Goal: Task Accomplishment & Management: Use online tool/utility

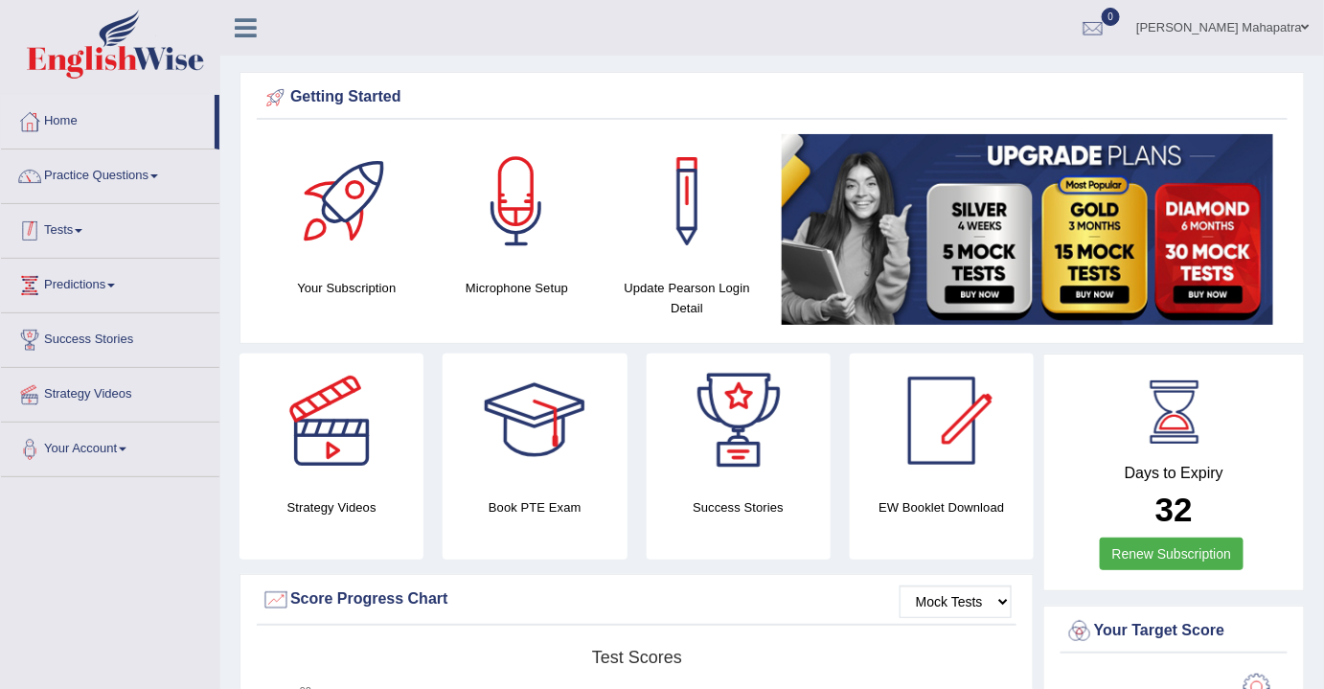
click at [81, 226] on link "Tests" at bounding box center [110, 228] width 219 height 48
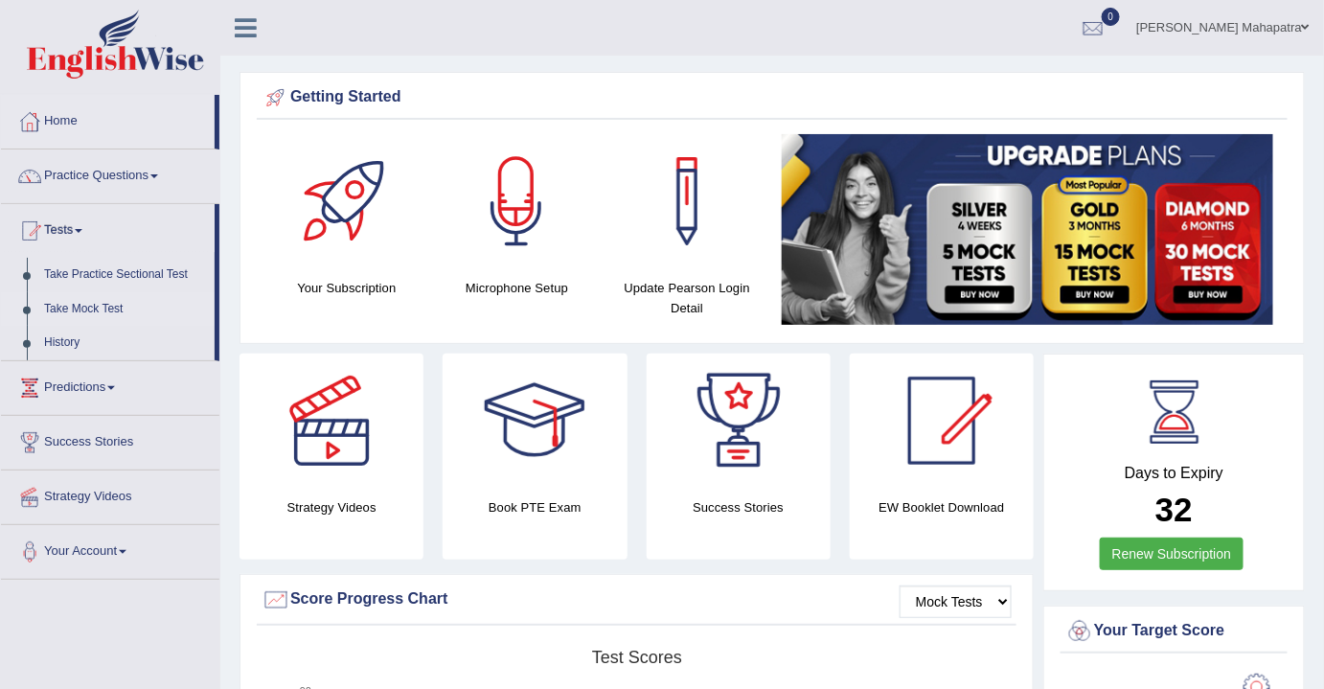
click at [63, 306] on link "Take Mock Test" at bounding box center [124, 309] width 179 height 35
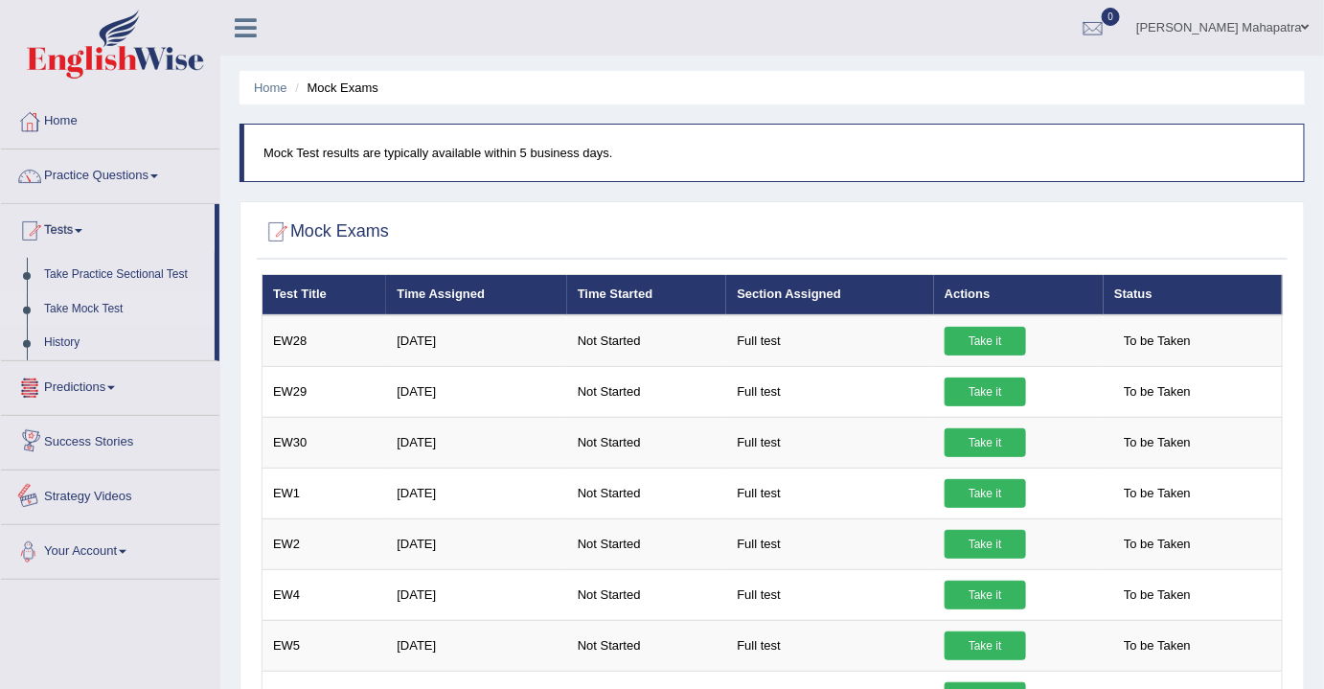
click at [97, 541] on link "Your Account" at bounding box center [110, 549] width 219 height 48
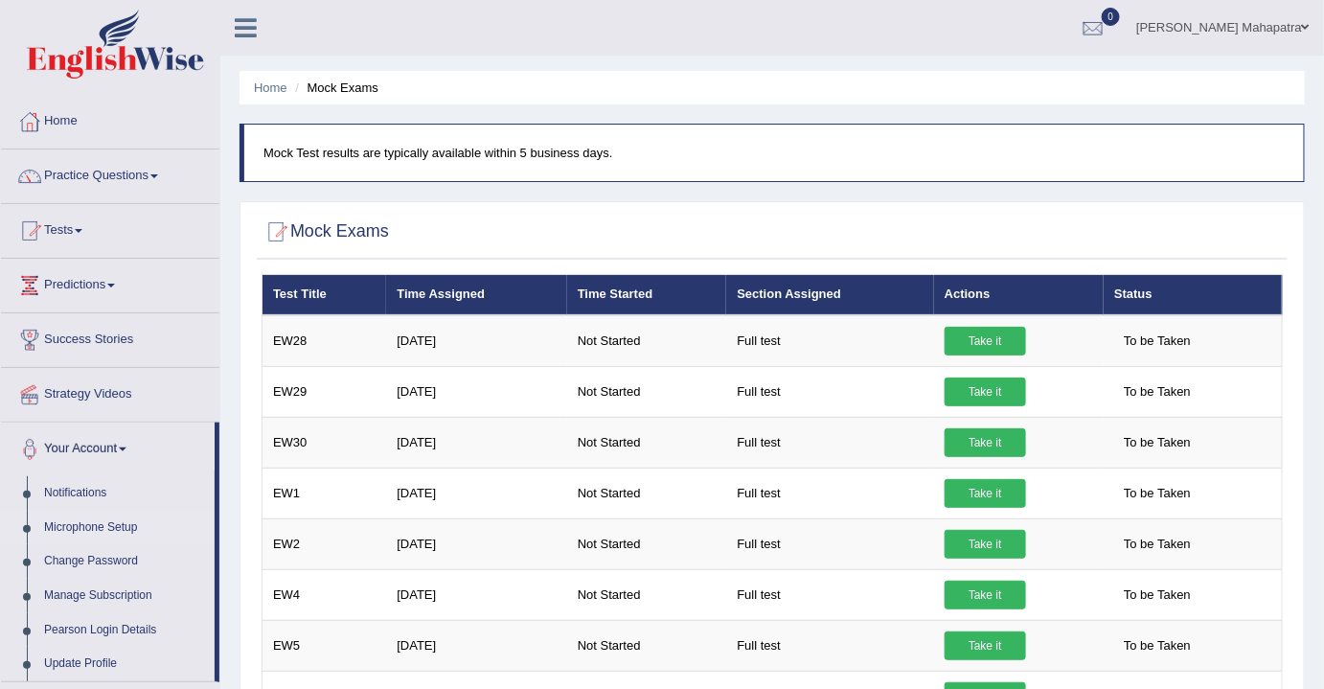
click at [98, 524] on link "Microphone Setup" at bounding box center [124, 528] width 179 height 35
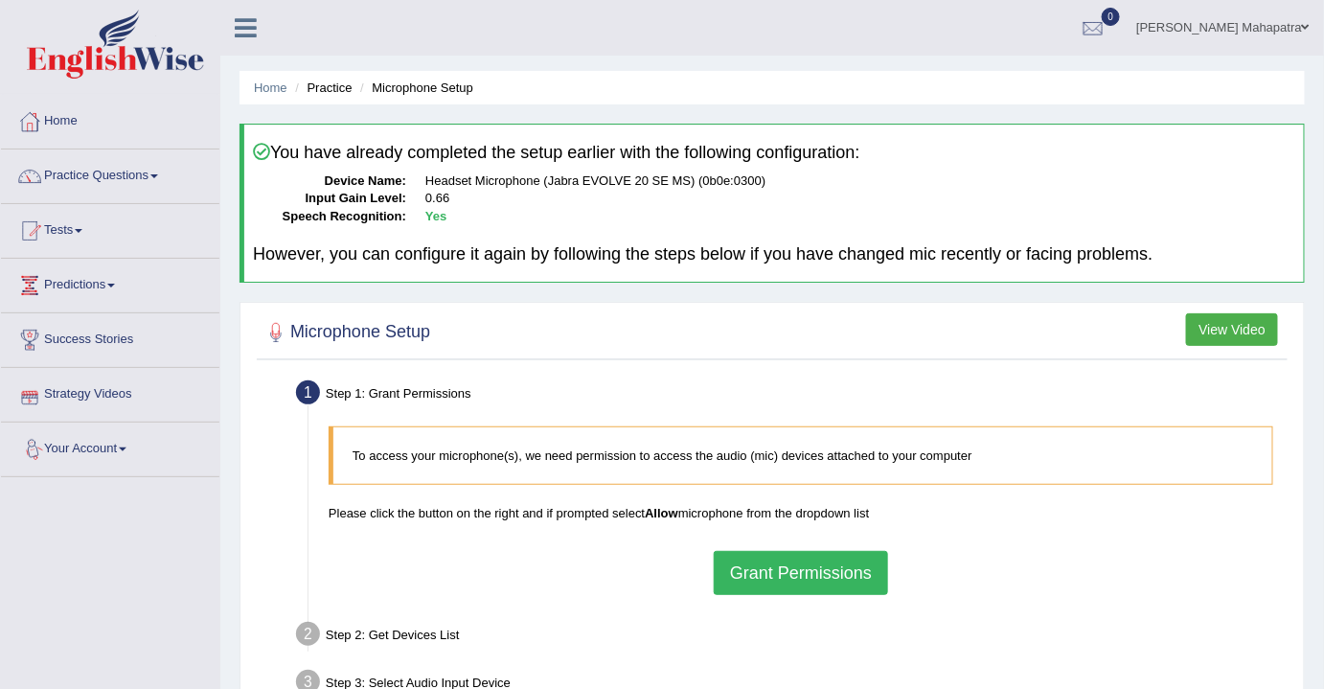
click at [818, 565] on button "Grant Permissions" at bounding box center [801, 573] width 174 height 44
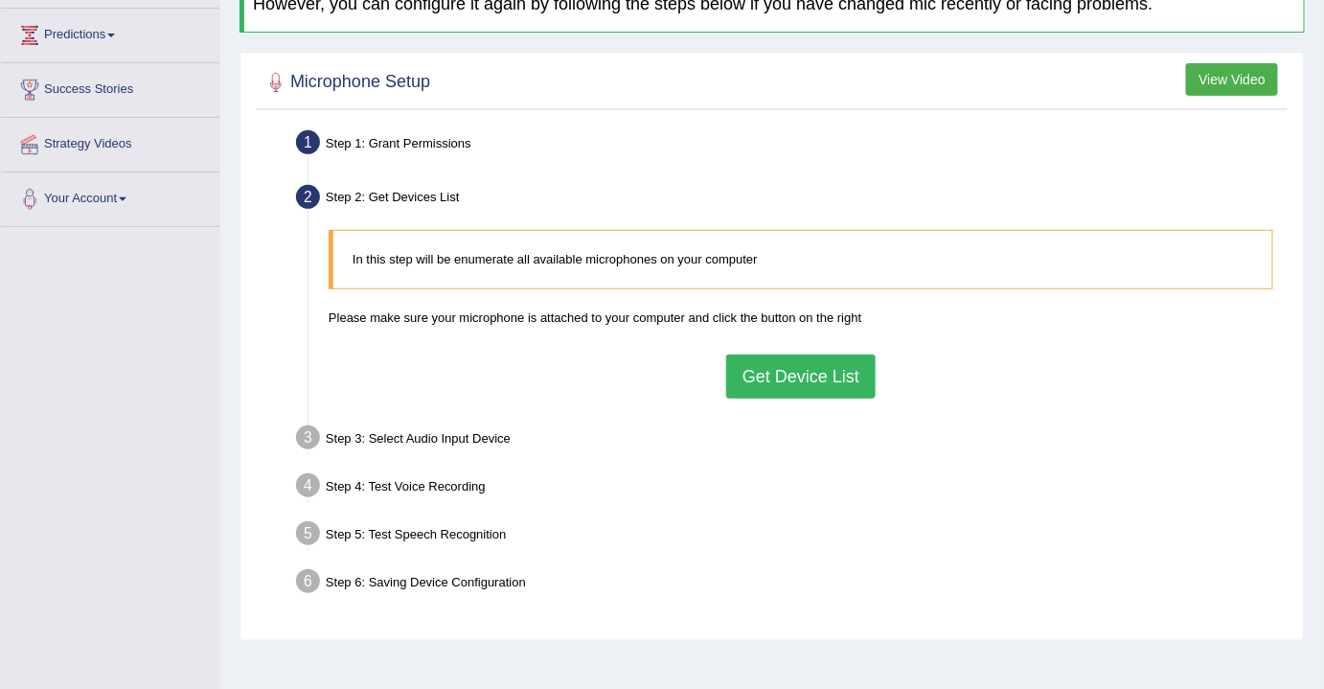
scroll to position [261, 0]
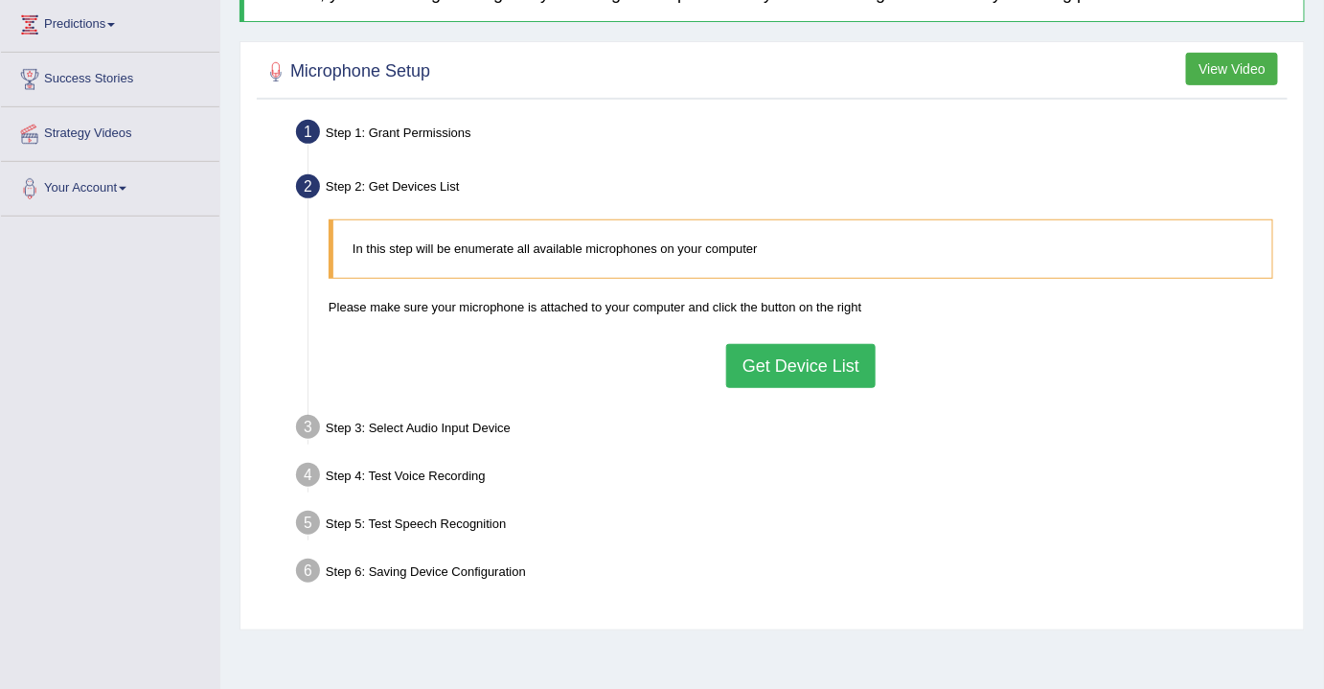
click at [774, 368] on button "Get Device List" at bounding box center [801, 366] width 150 height 44
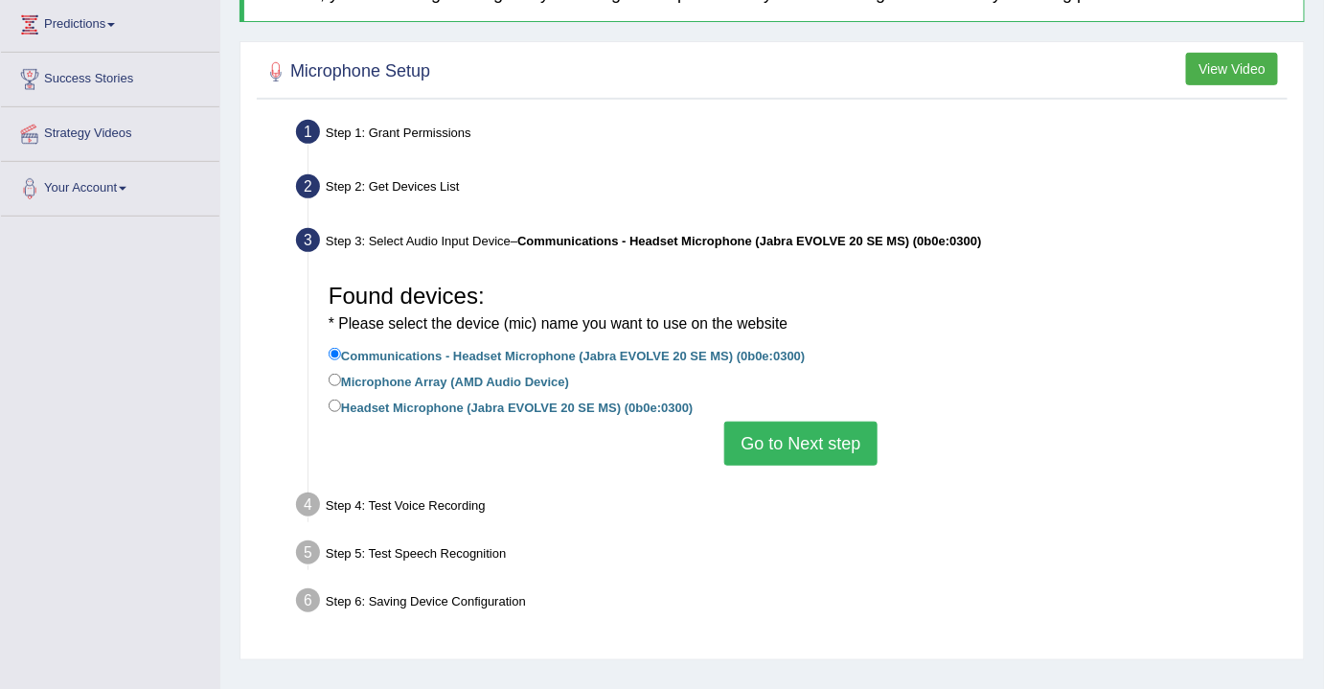
click at [378, 402] on label "Headset Microphone (Jabra EVOLVE 20 SE MS) (0b0e:0300)" at bounding box center [511, 406] width 365 height 21
click at [341, 402] on input "Headset Microphone (Jabra EVOLVE 20 SE MS) (0b0e:0300)" at bounding box center [335, 406] width 12 height 12
radio input "true"
click at [794, 447] on button "Go to Next step" at bounding box center [801, 444] width 152 height 44
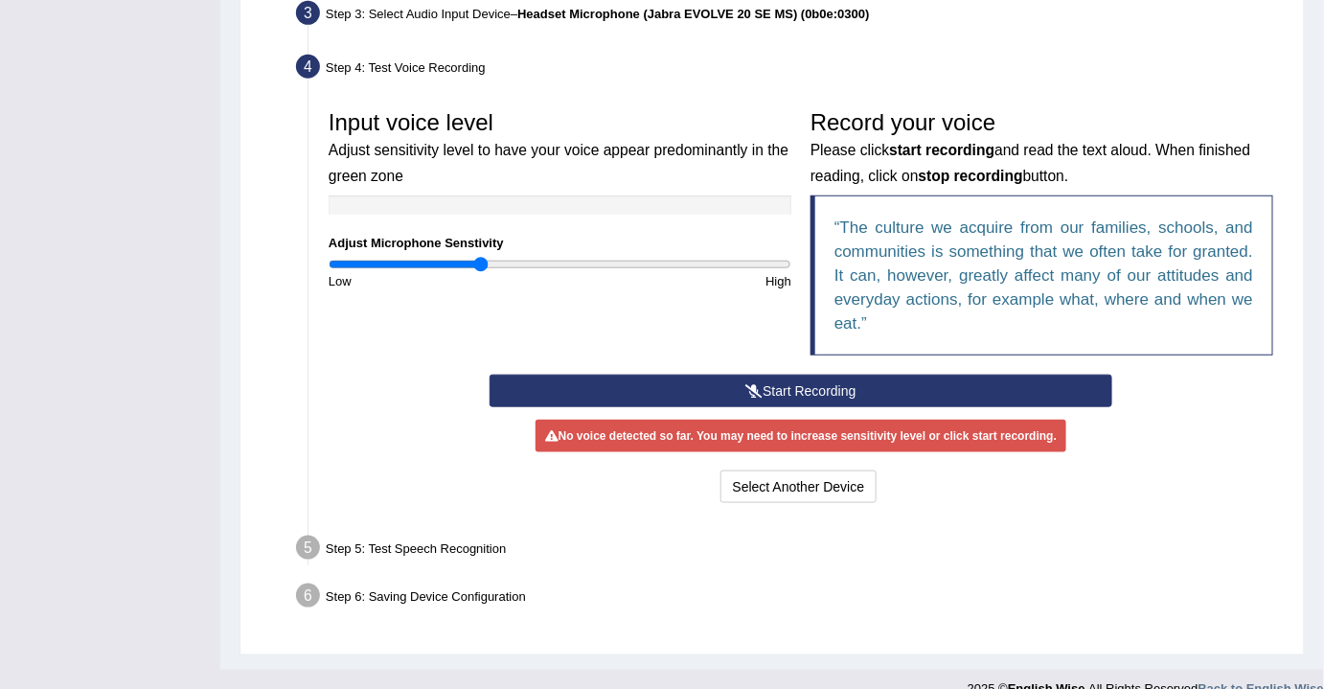
scroll to position [512, 0]
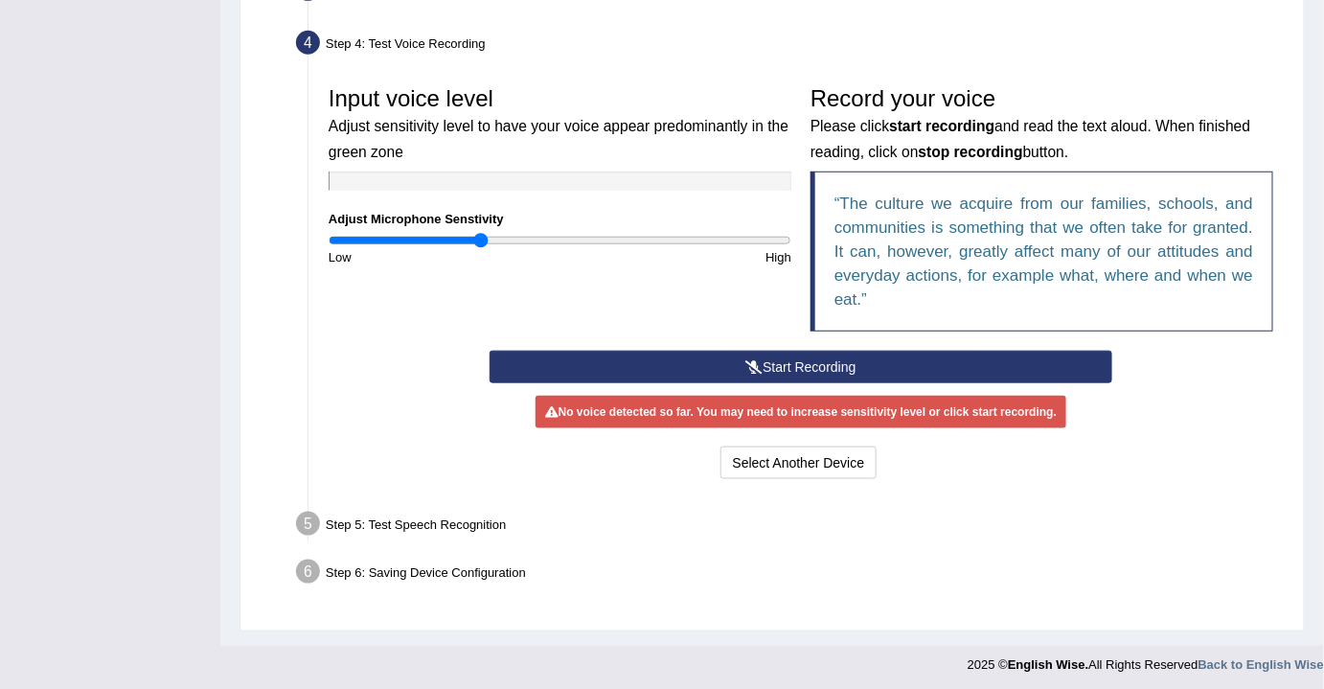
click at [799, 364] on button "Start Recording" at bounding box center [802, 367] width 624 height 33
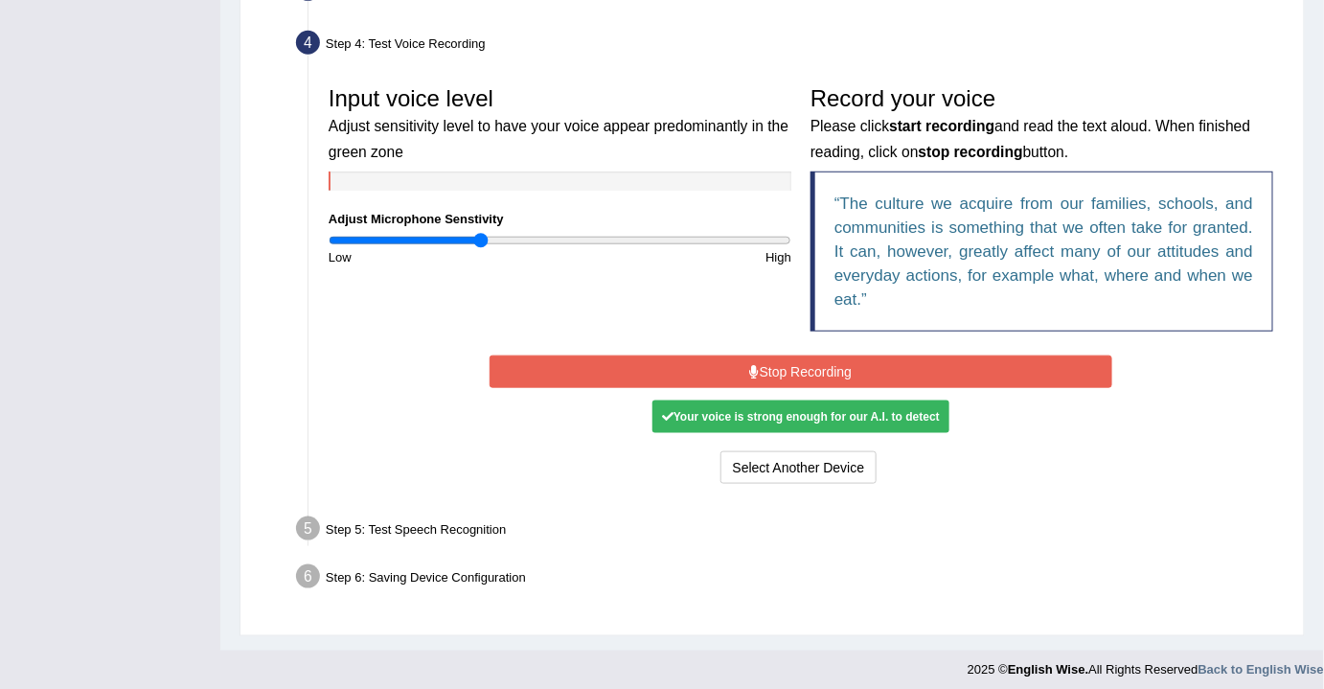
click at [784, 363] on button "Stop Recording" at bounding box center [802, 372] width 624 height 33
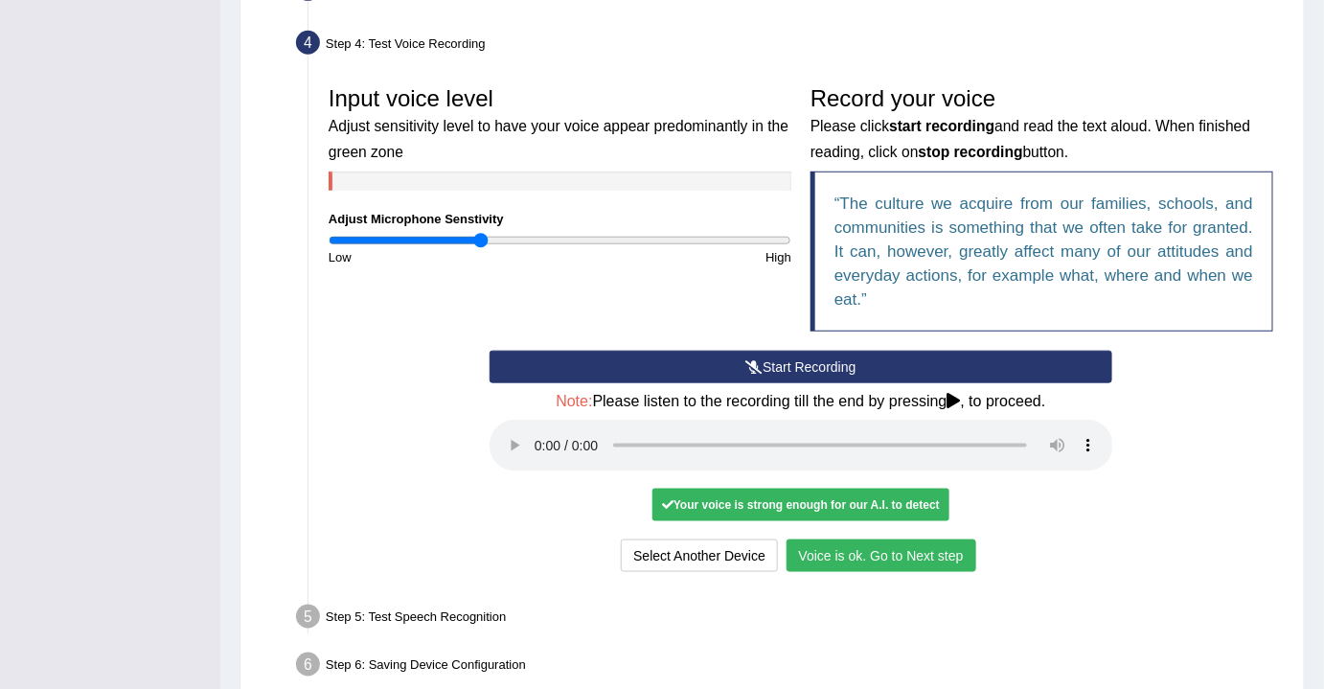
click at [878, 543] on button "Voice is ok. Go to Next step" at bounding box center [882, 556] width 190 height 33
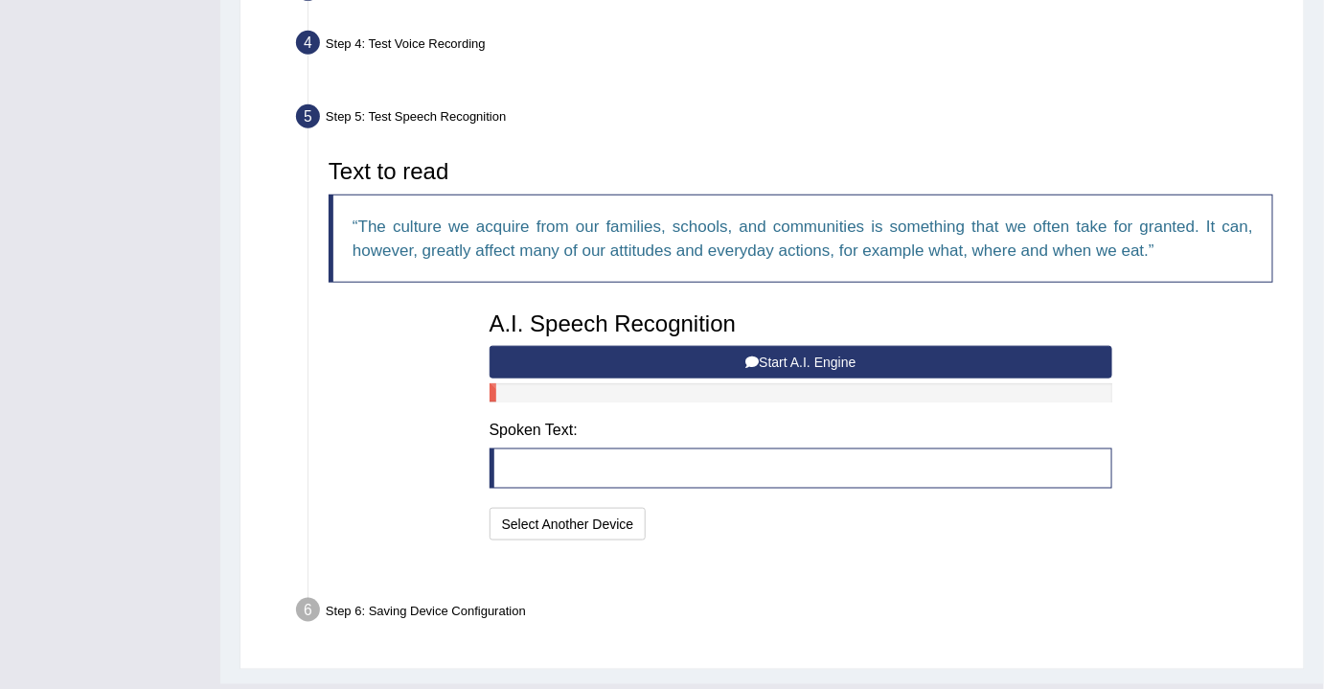
scroll to position [505, 0]
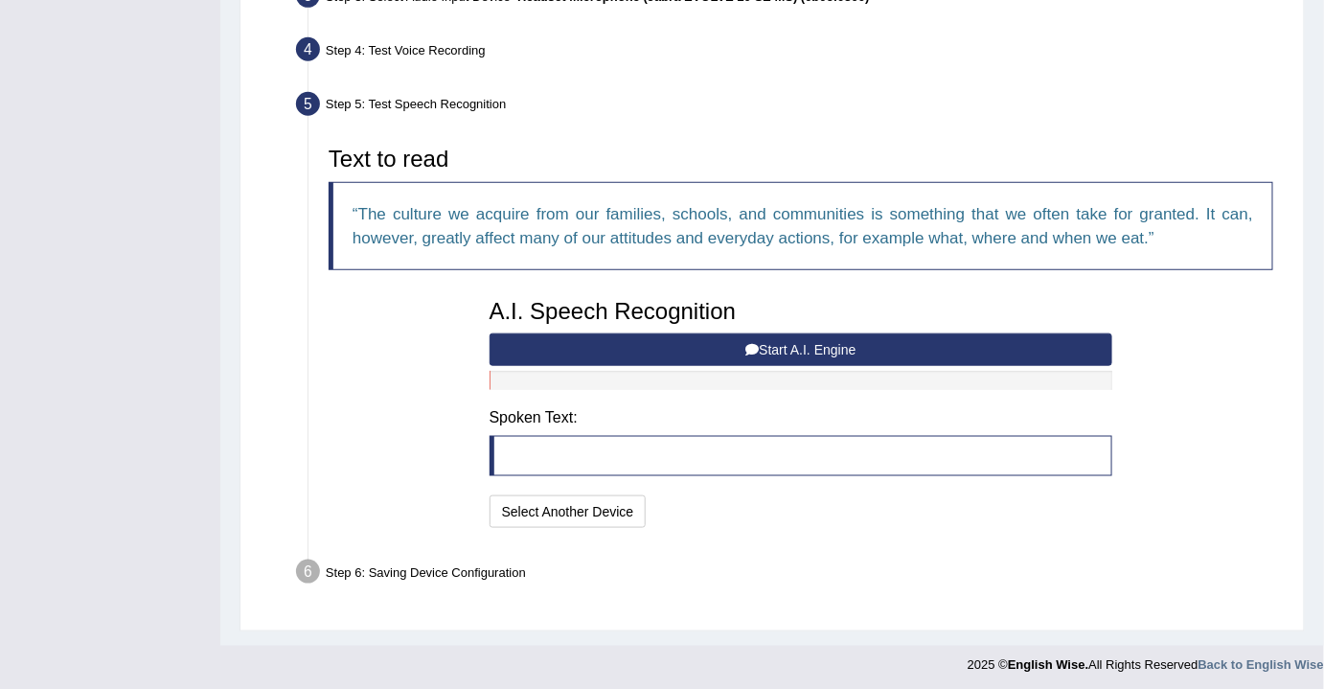
click at [769, 340] on button "Start A.I. Engine" at bounding box center [802, 350] width 624 height 33
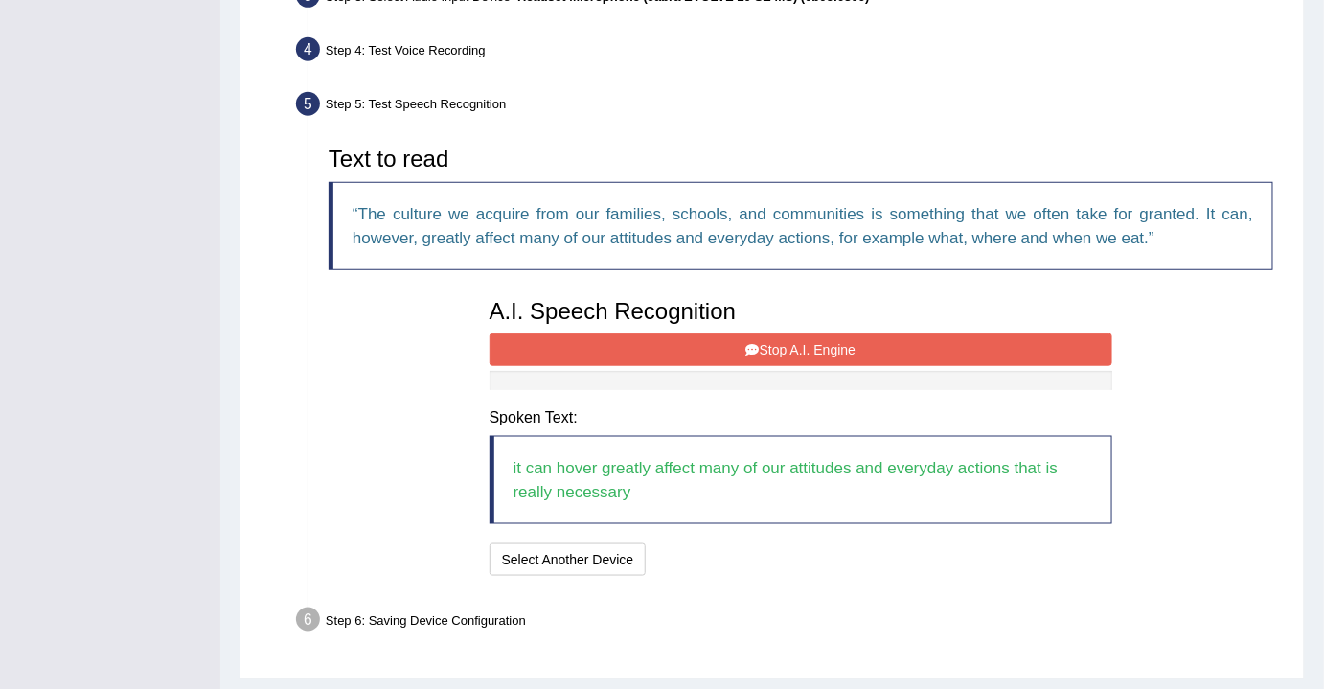
click at [798, 344] on button "Stop A.I. Engine" at bounding box center [802, 350] width 624 height 33
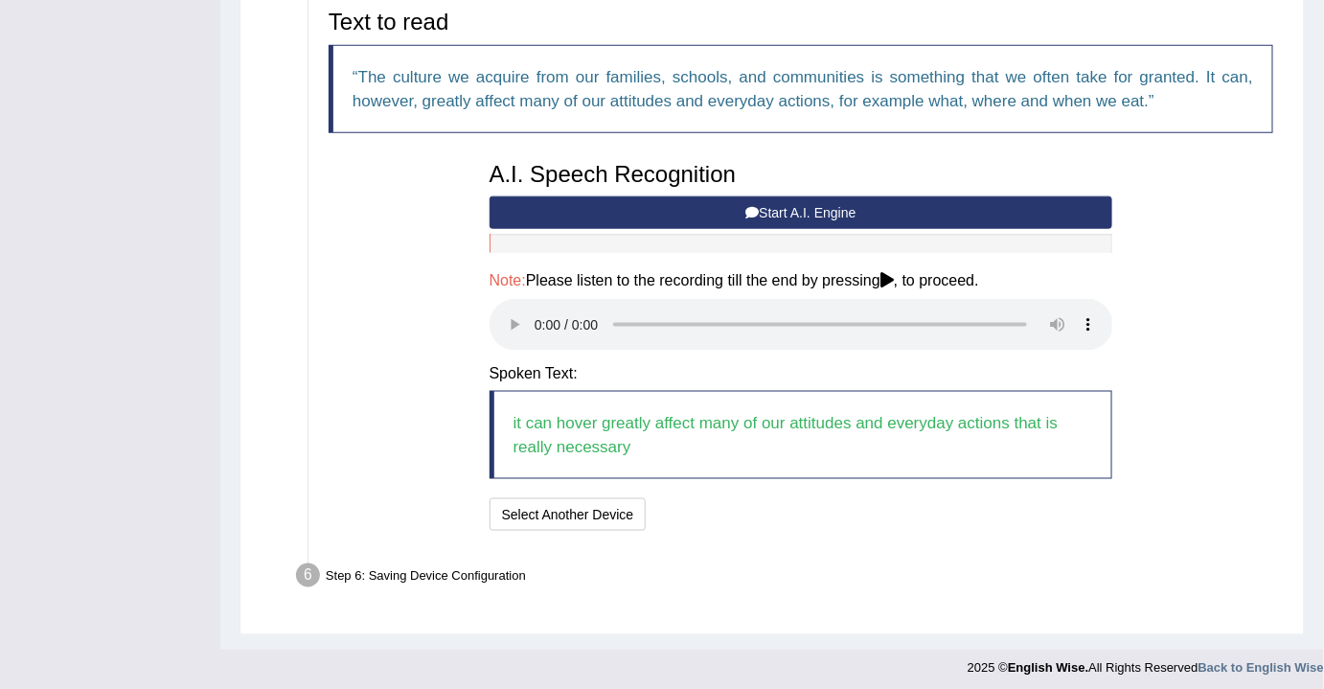
scroll to position [646, 0]
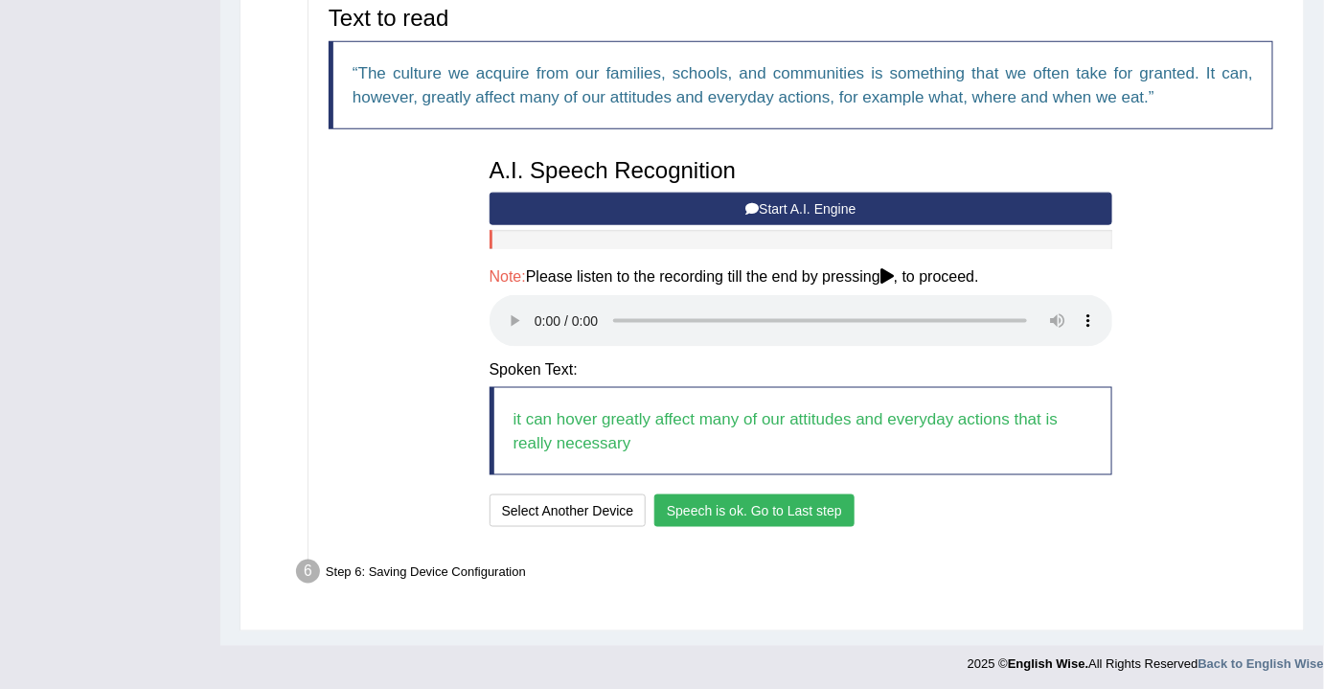
click at [735, 505] on button "Speech is ok. Go to Last step" at bounding box center [755, 511] width 200 height 33
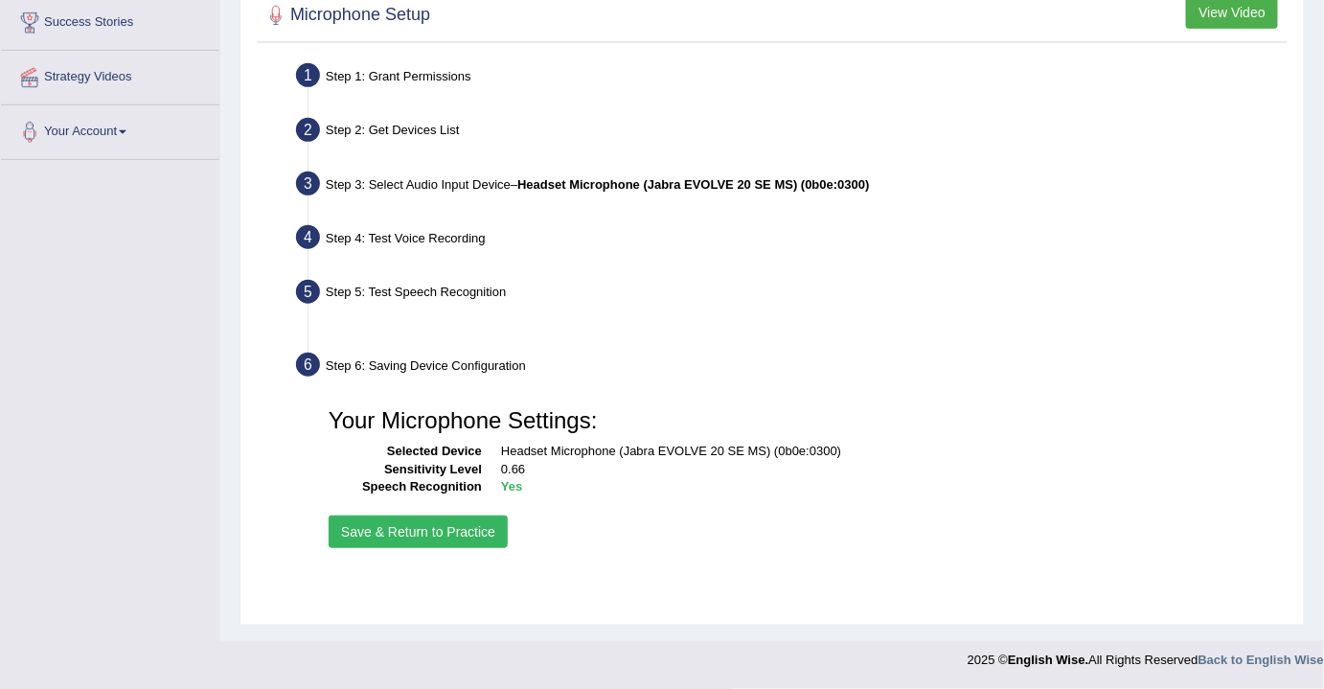
scroll to position [316, 0]
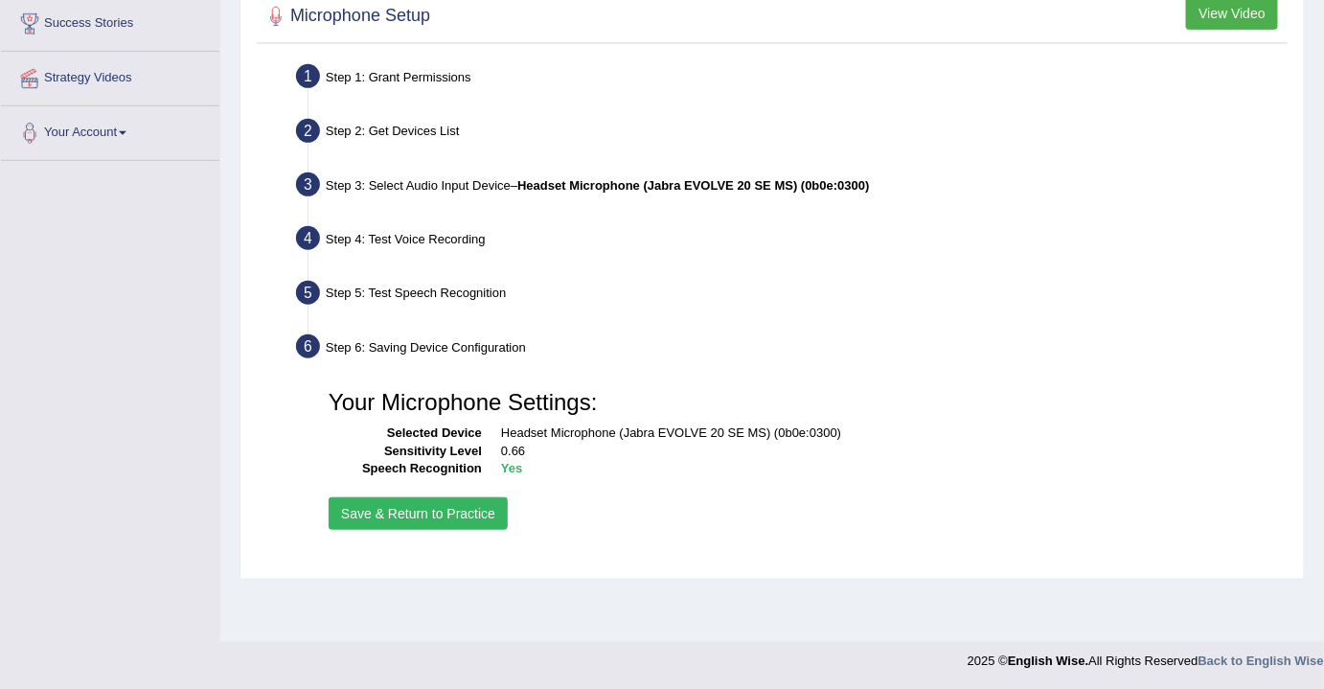
click at [429, 506] on button "Save & Return to Practice" at bounding box center [418, 513] width 179 height 33
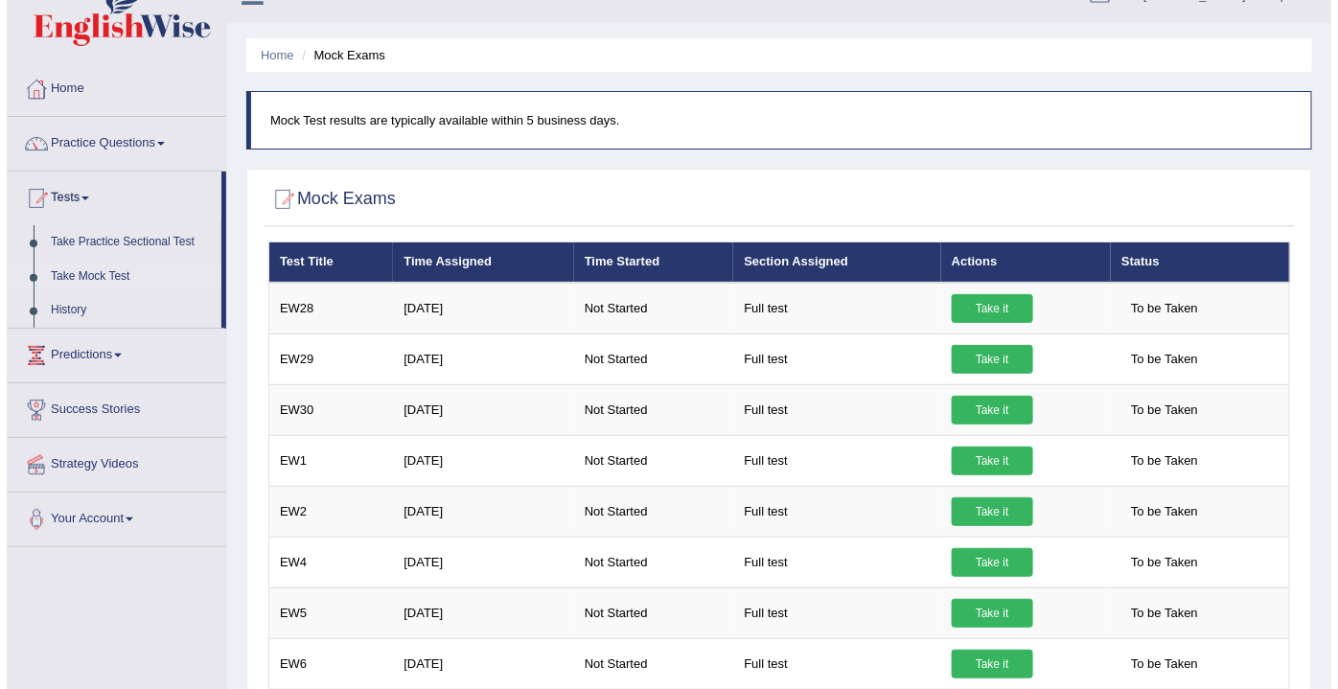
scroll to position [33, 0]
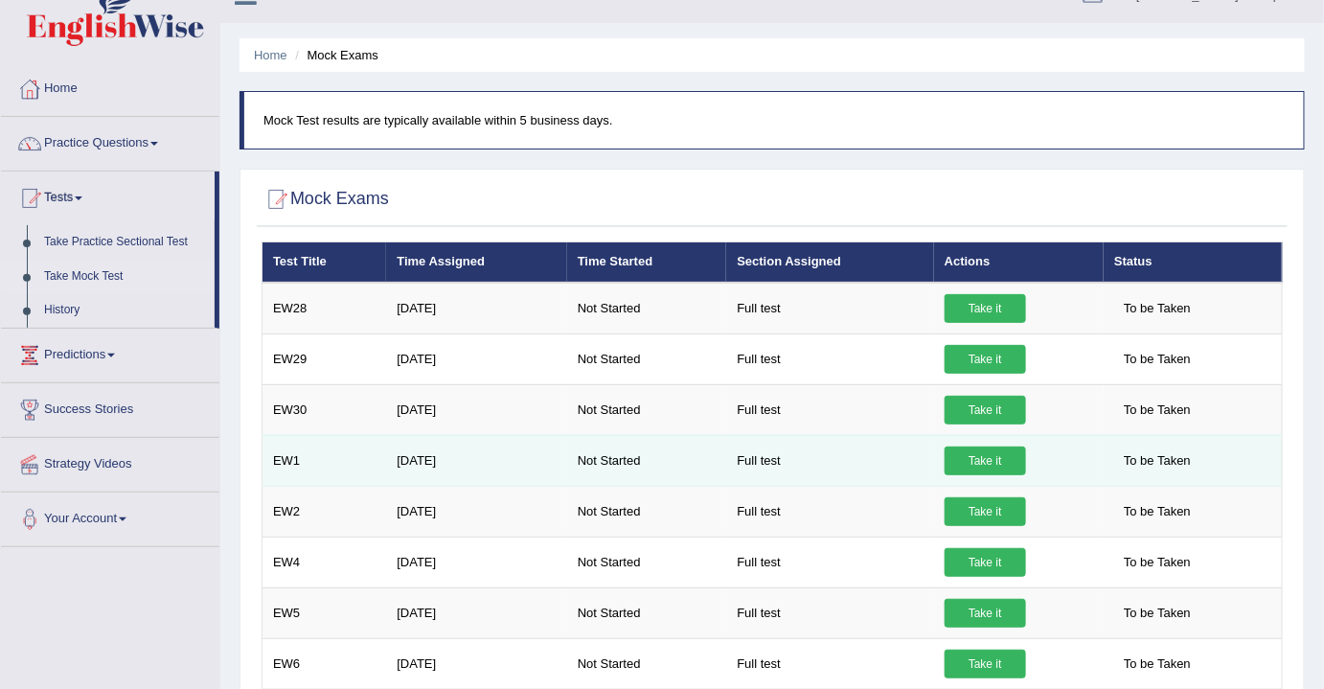
click at [975, 459] on link "Take it" at bounding box center [985, 461] width 81 height 29
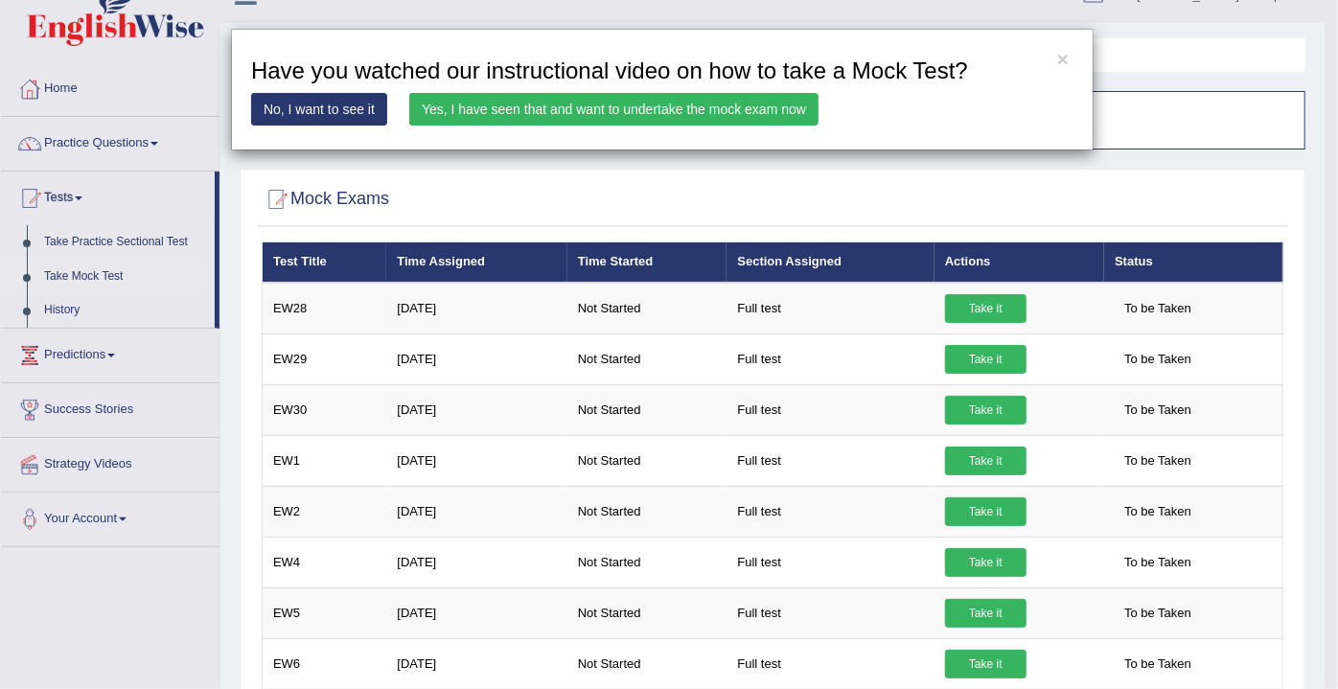
click at [656, 104] on link "Yes, I have seen that and want to undertake the mock exam now" at bounding box center [613, 109] width 409 height 33
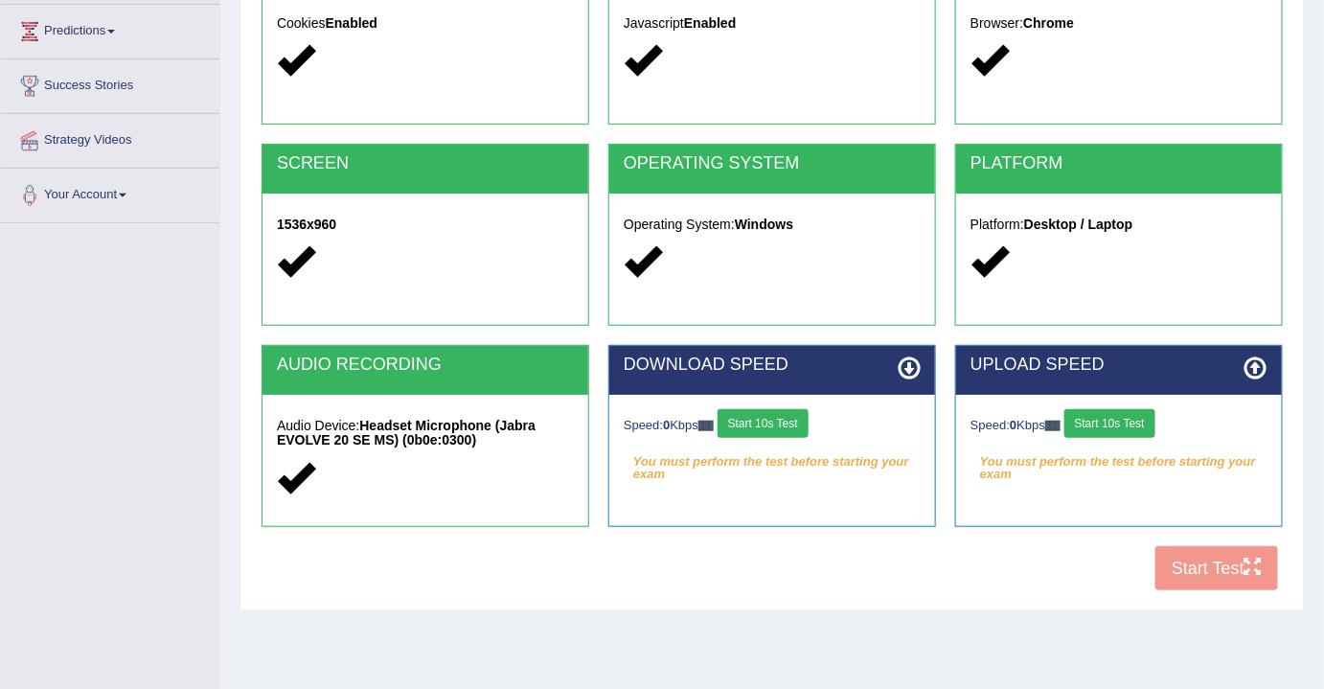
scroll to position [261, 0]
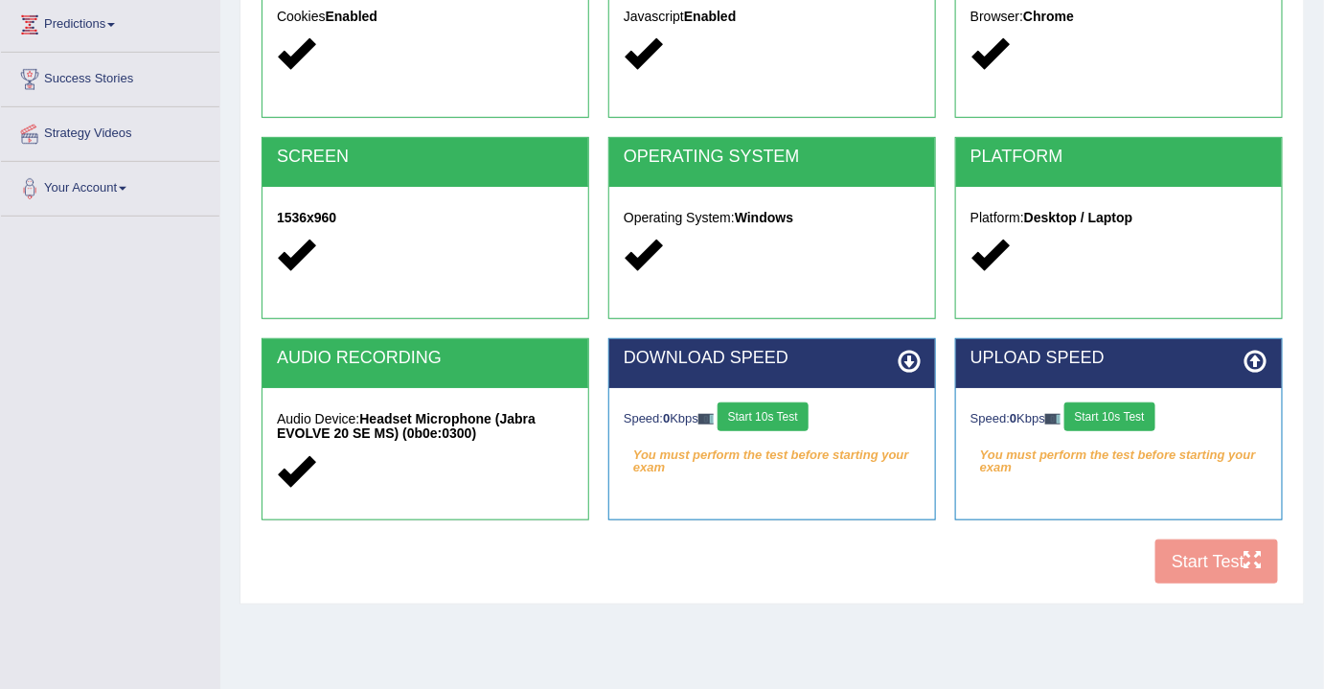
click at [792, 408] on button "Start 10s Test" at bounding box center [763, 417] width 91 height 29
click at [1139, 420] on button "Start 10s Test" at bounding box center [1110, 417] width 91 height 29
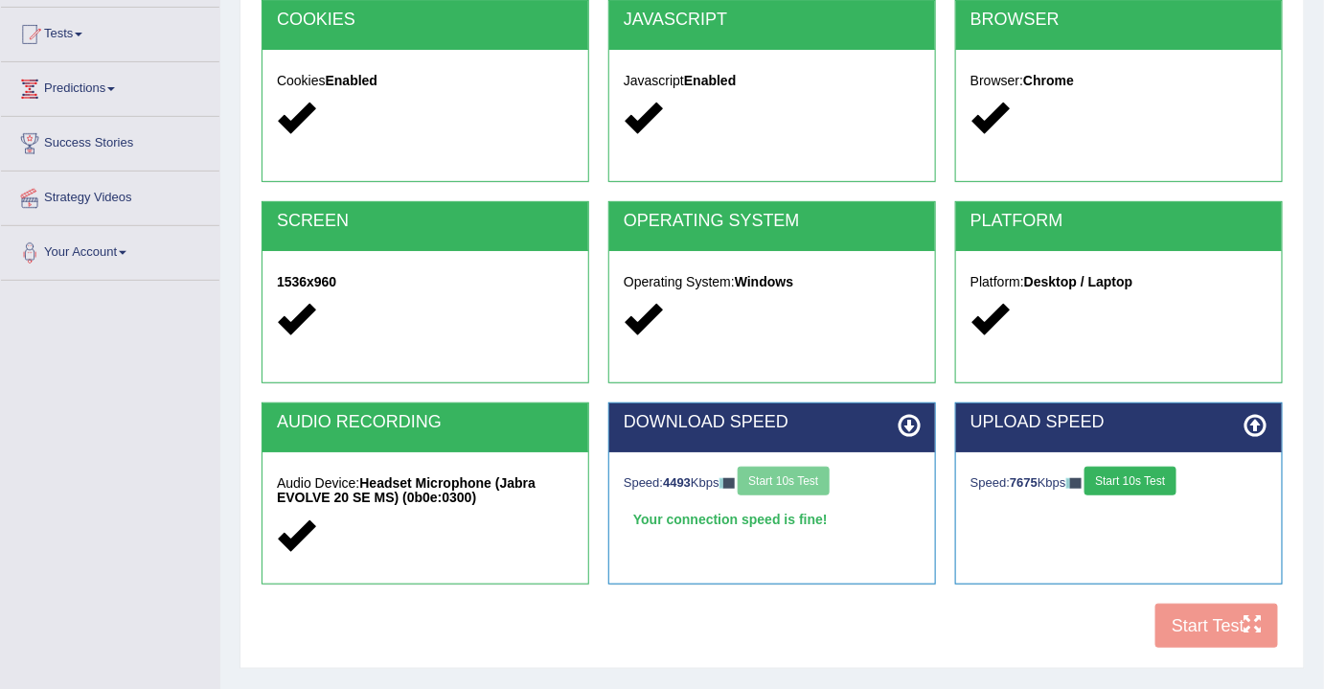
scroll to position [316, 0]
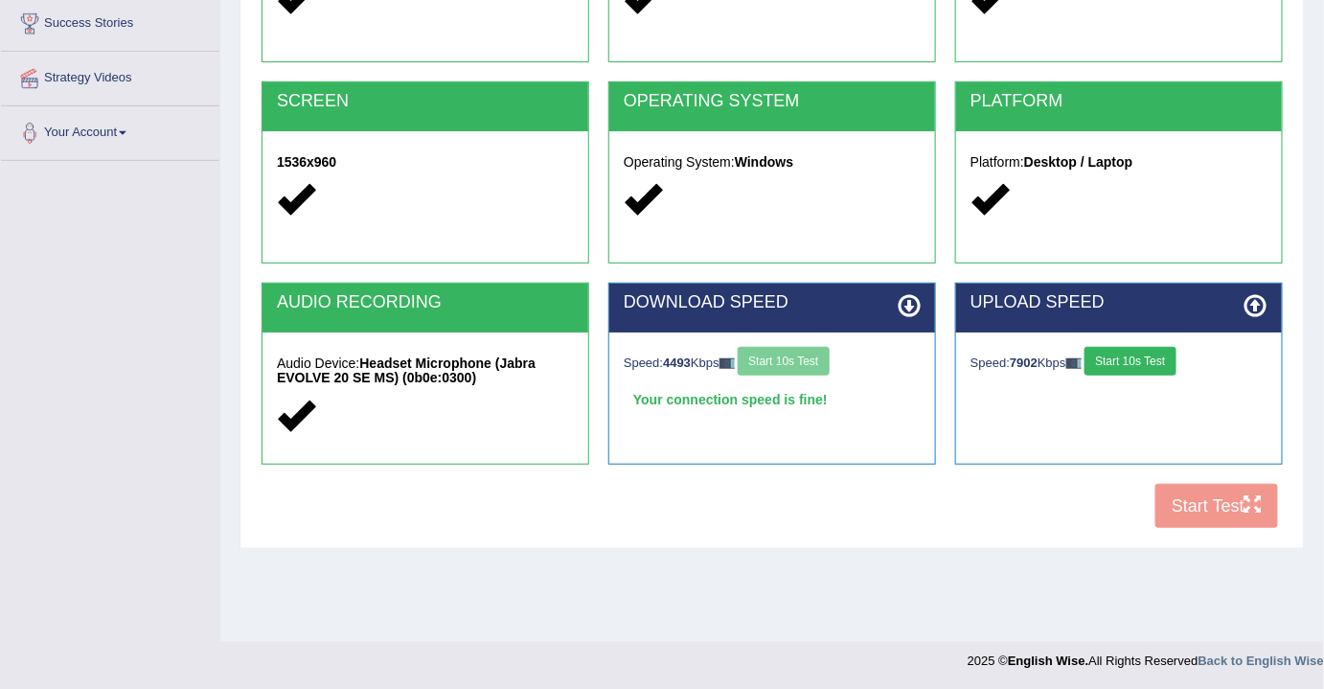
click at [1138, 360] on button "Start 10s Test" at bounding box center [1130, 361] width 91 height 29
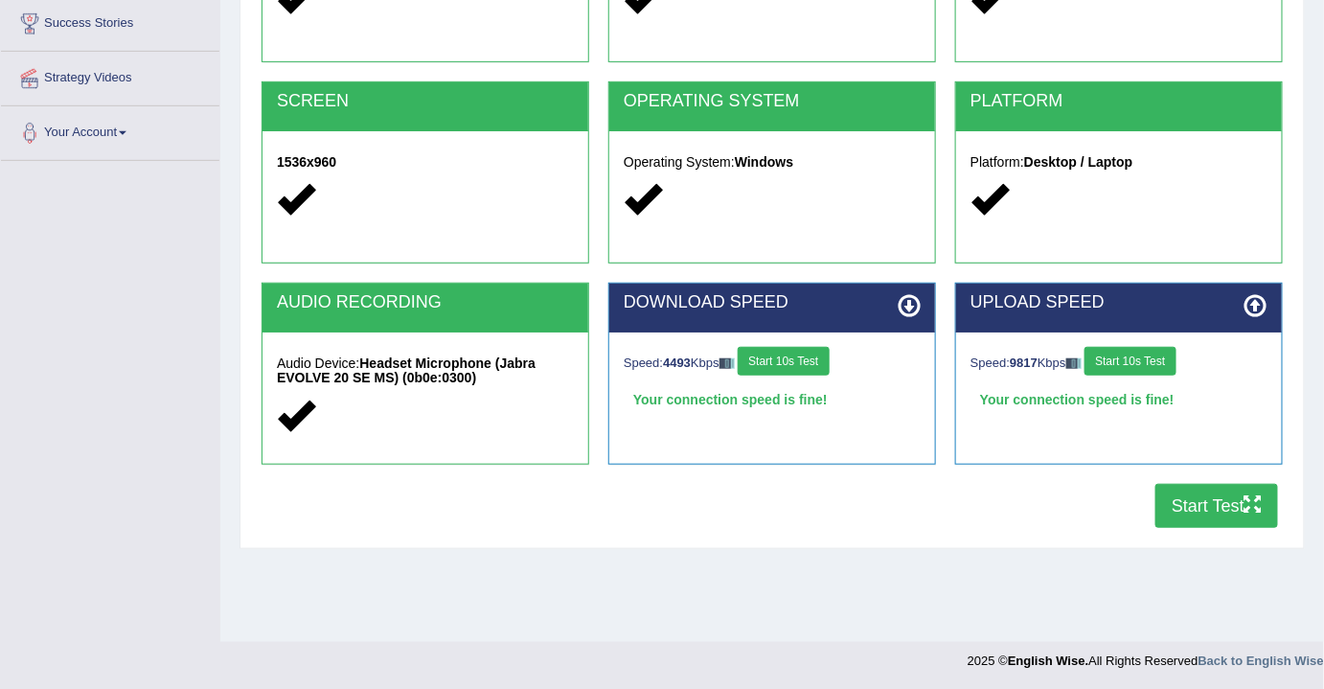
click at [1221, 498] on button "Start Test" at bounding box center [1217, 506] width 123 height 44
